Goal: Navigation & Orientation: Find specific page/section

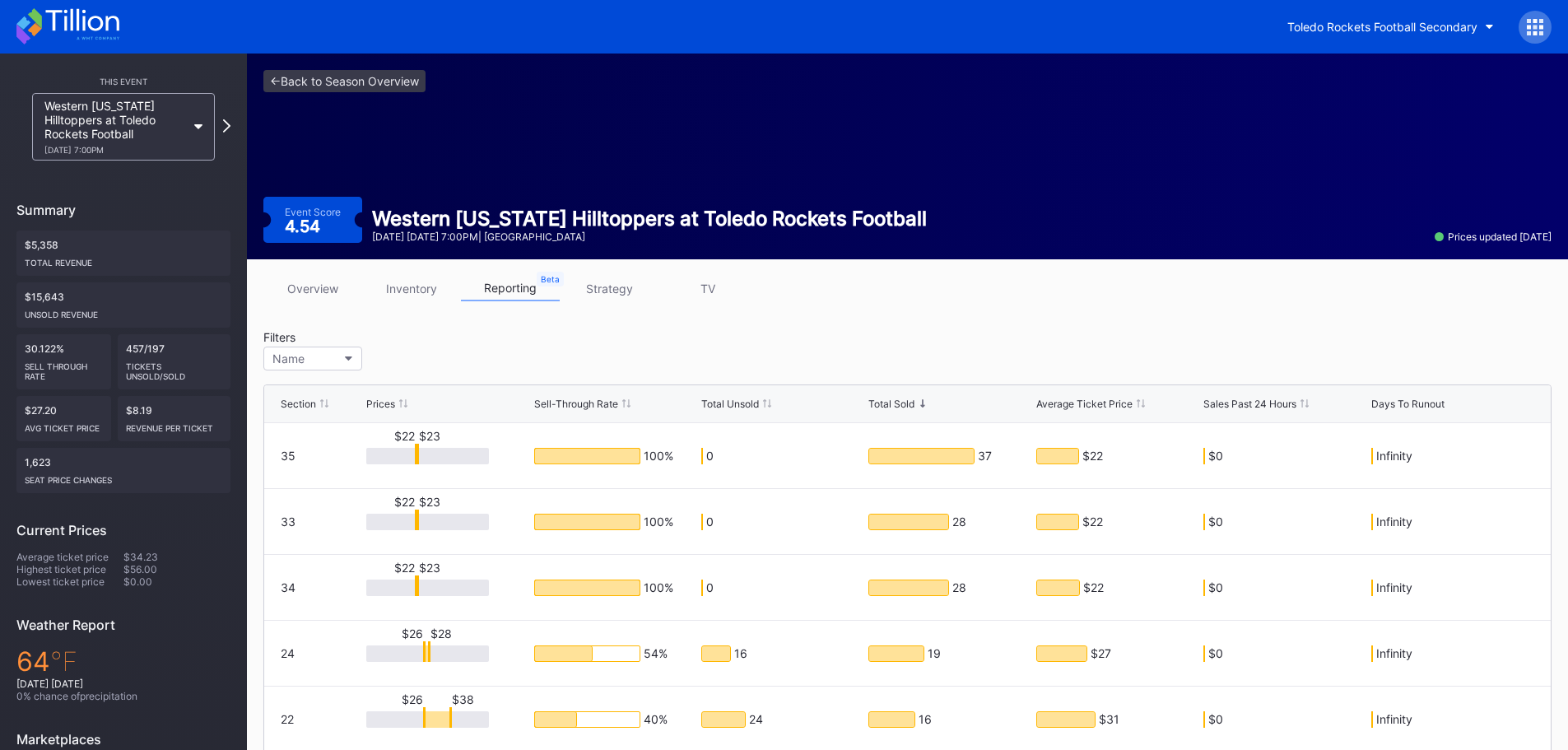
click at [420, 282] on link "inventory" at bounding box center [412, 288] width 99 height 26
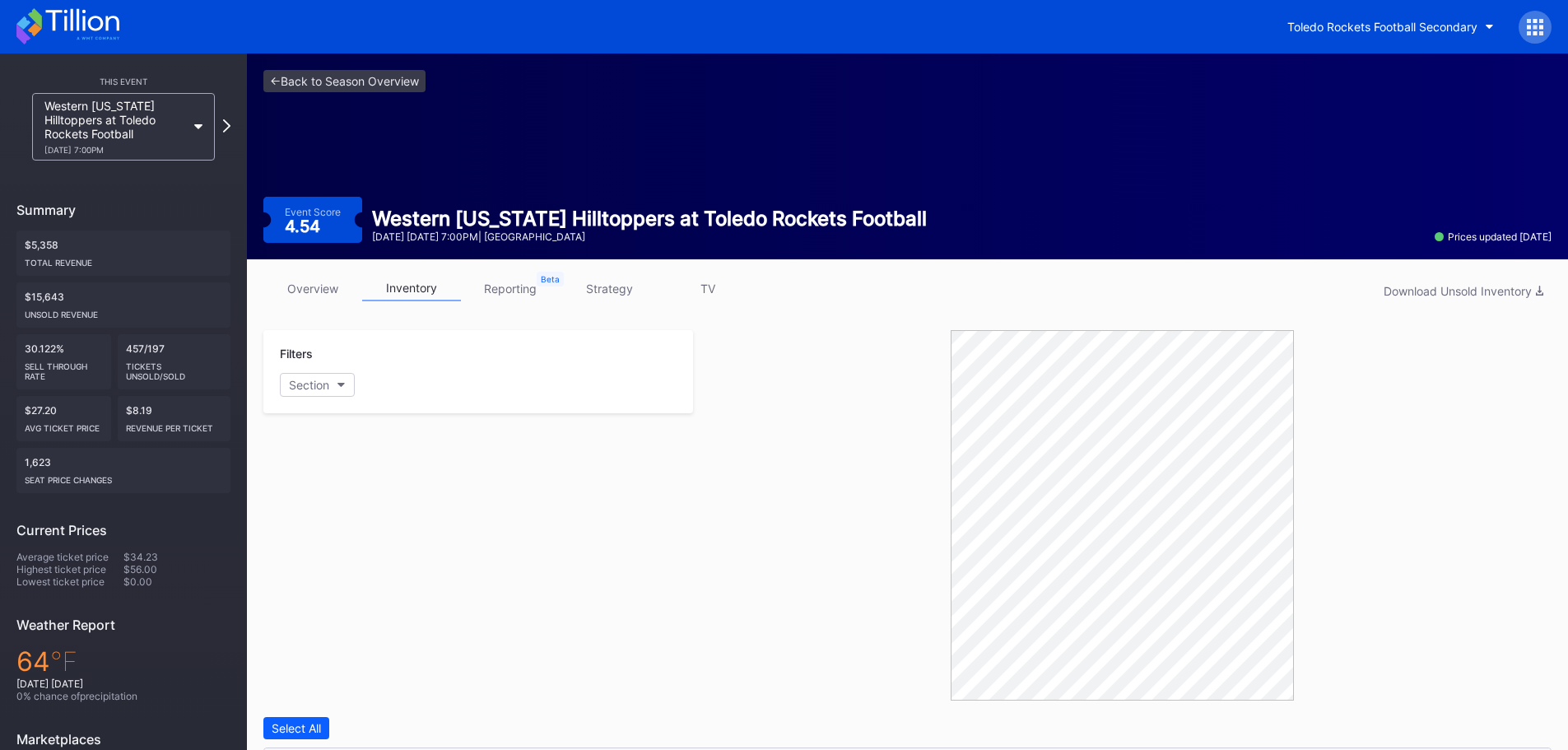
click at [317, 279] on link "overview" at bounding box center [313, 288] width 99 height 26
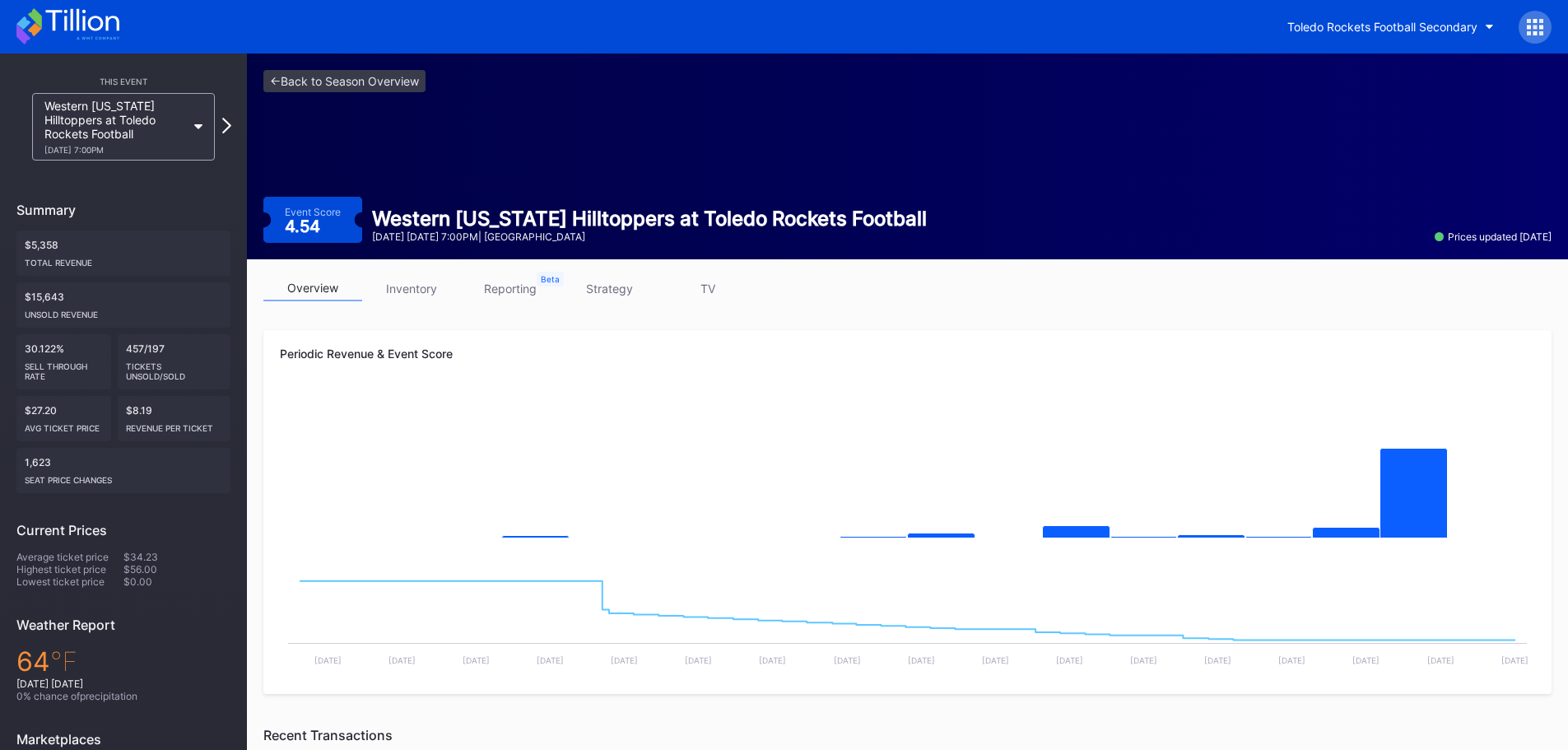
click at [222, 126] on div "Western [US_STATE] Hilltoppers at Toledo Rockets Football [DATE] 7:00PM" at bounding box center [124, 126] width 214 height 67
click at [225, 126] on icon at bounding box center [226, 126] width 9 height 16
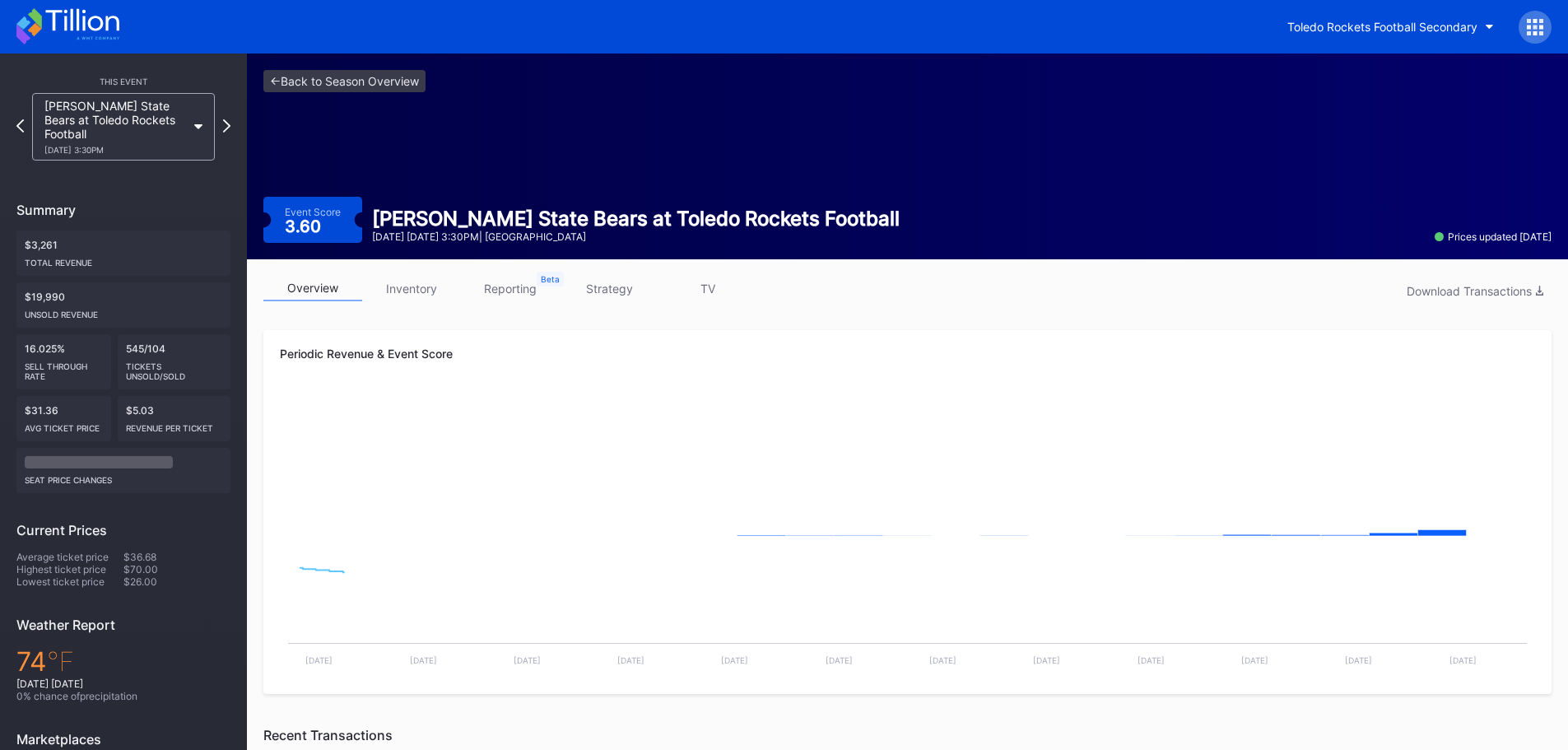
click at [225, 126] on icon at bounding box center [226, 126] width 7 height 13
